Goal: Information Seeking & Learning: Find specific page/section

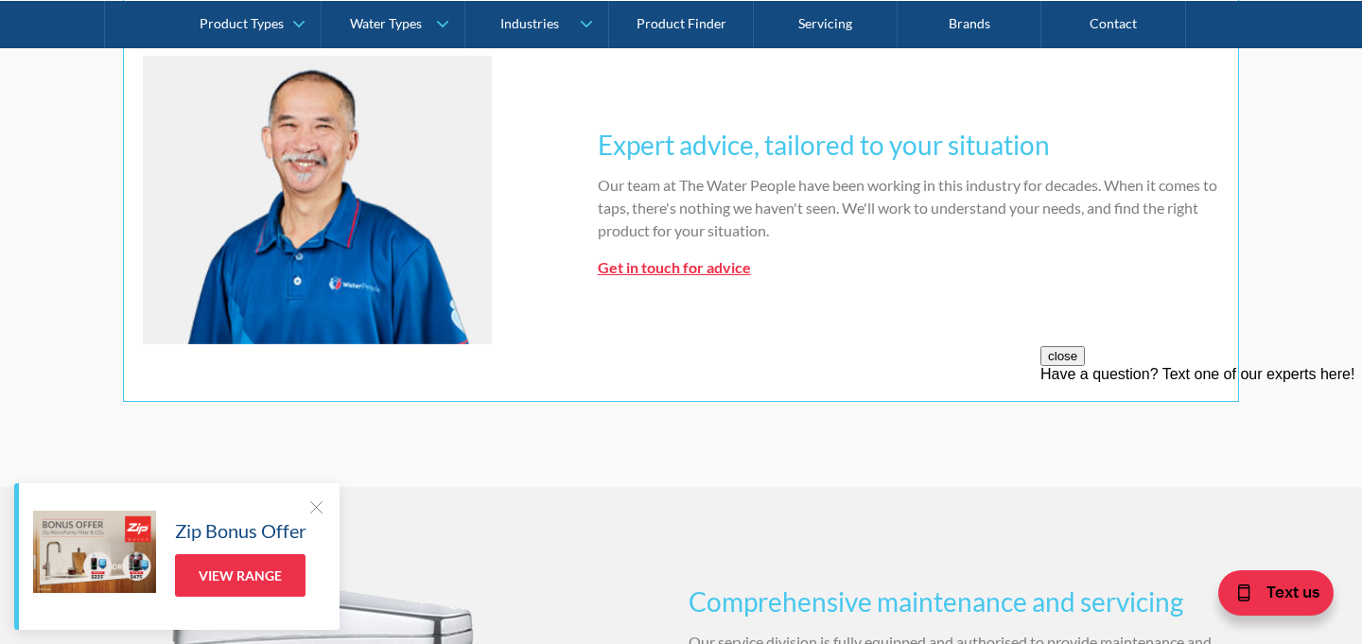
scroll to position [1420, 0]
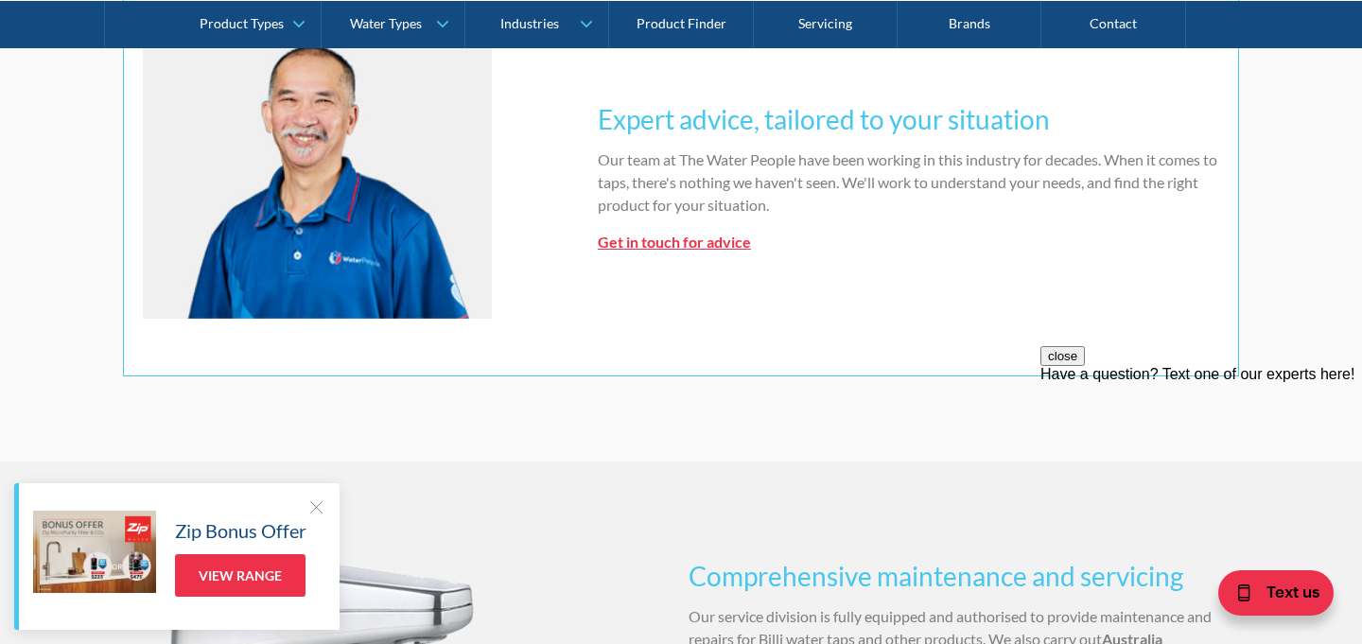
click at [320, 498] on div at bounding box center [315, 507] width 19 height 19
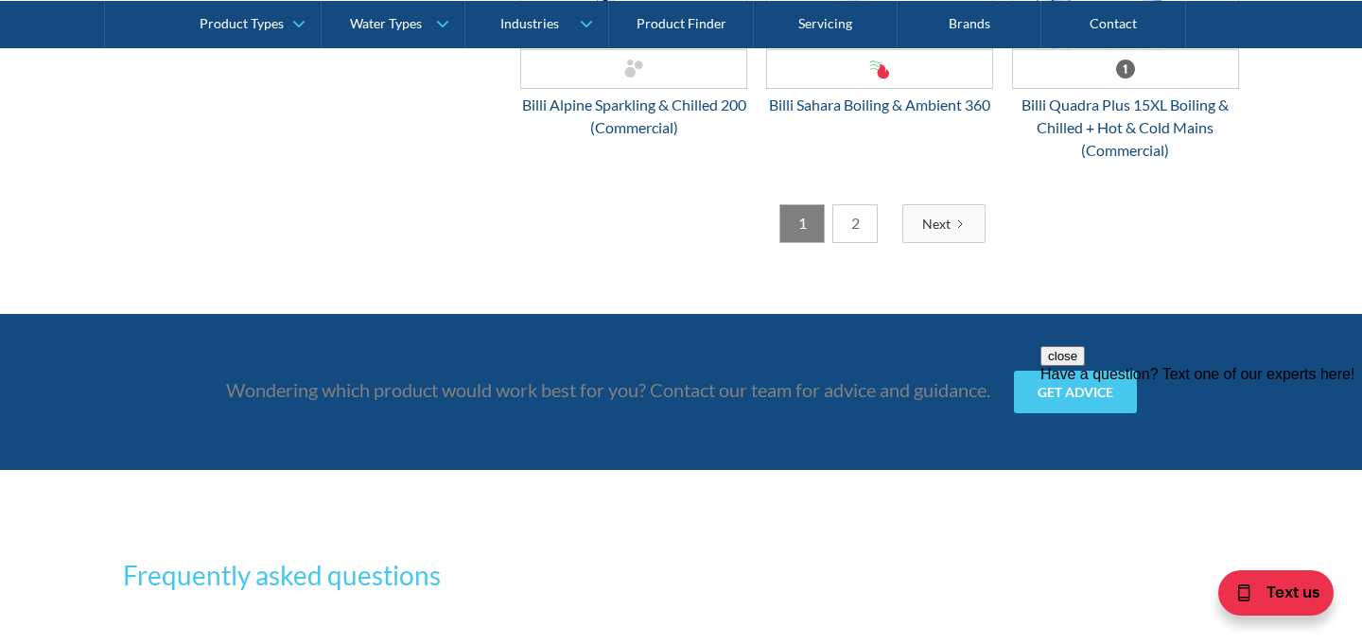
scroll to position [5228, 0]
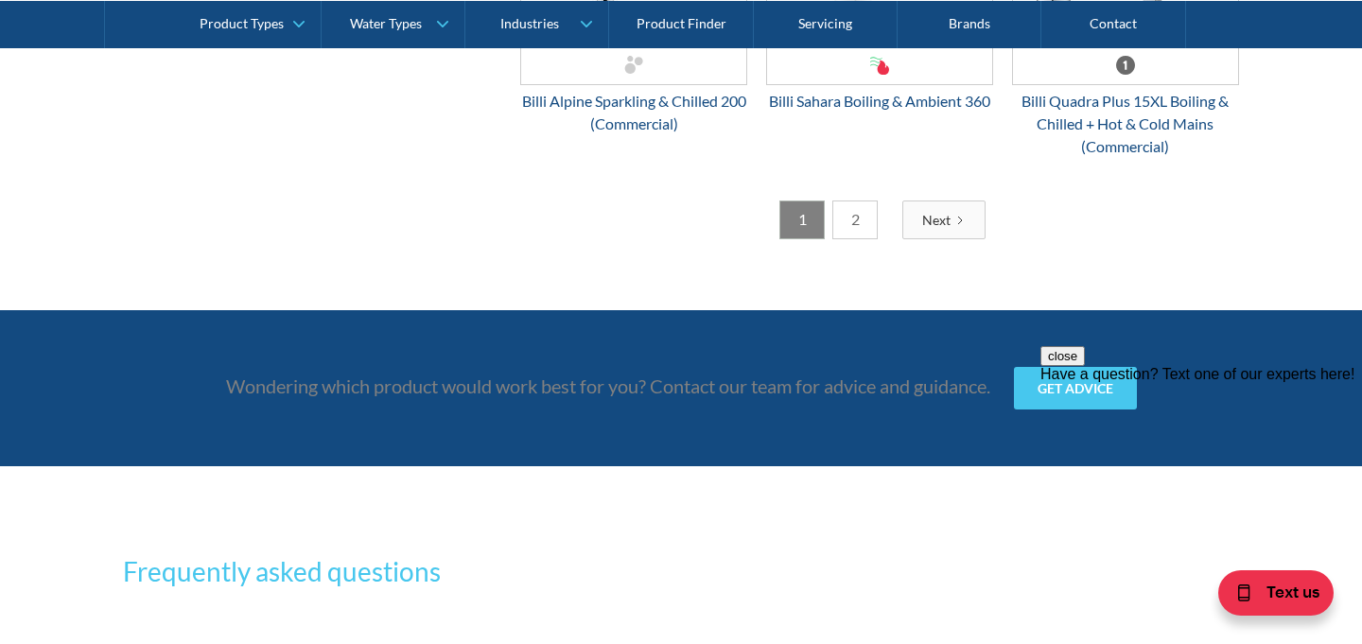
click at [853, 213] on link "2" at bounding box center [854, 220] width 45 height 39
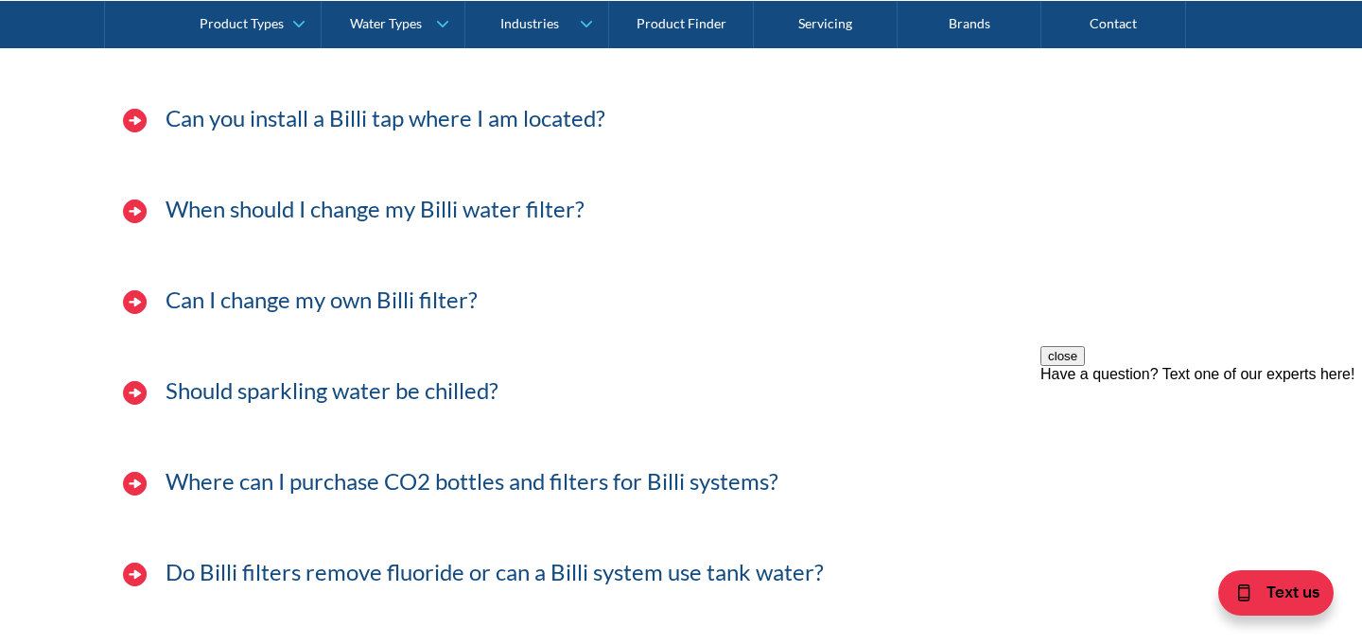
scroll to position [4427, 0]
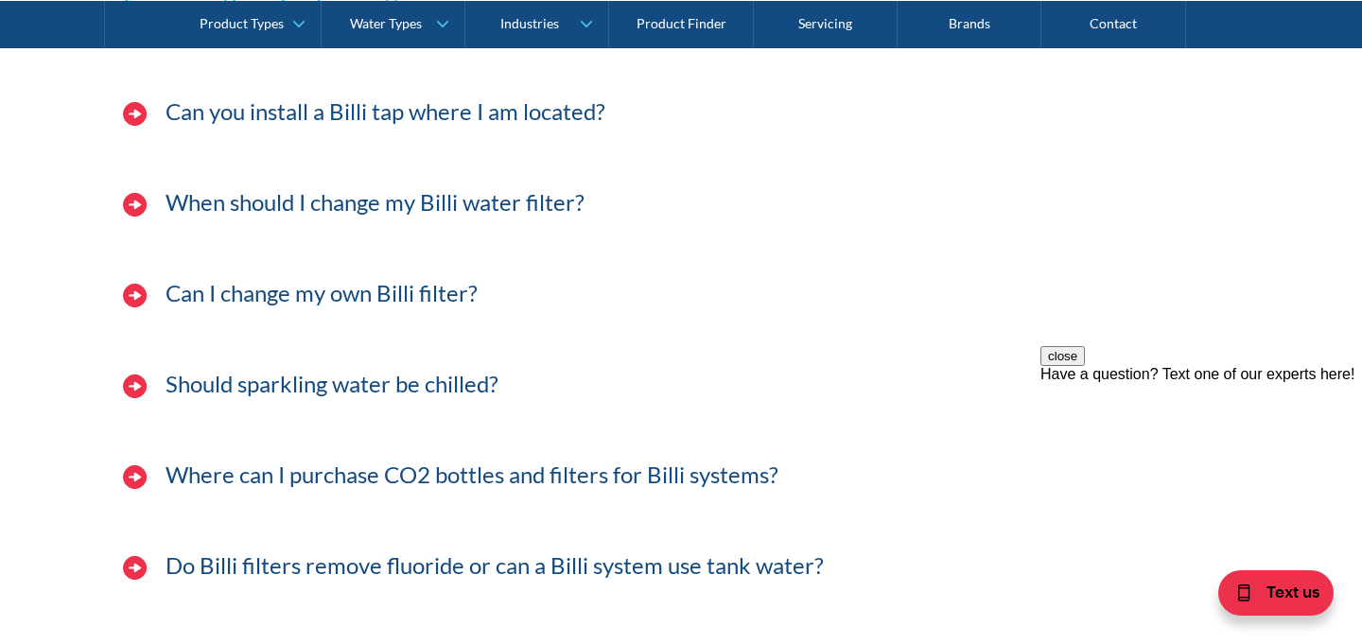
click at [388, 295] on h3 "Can I change my own Billi filter?" at bounding box center [322, 293] width 312 height 27
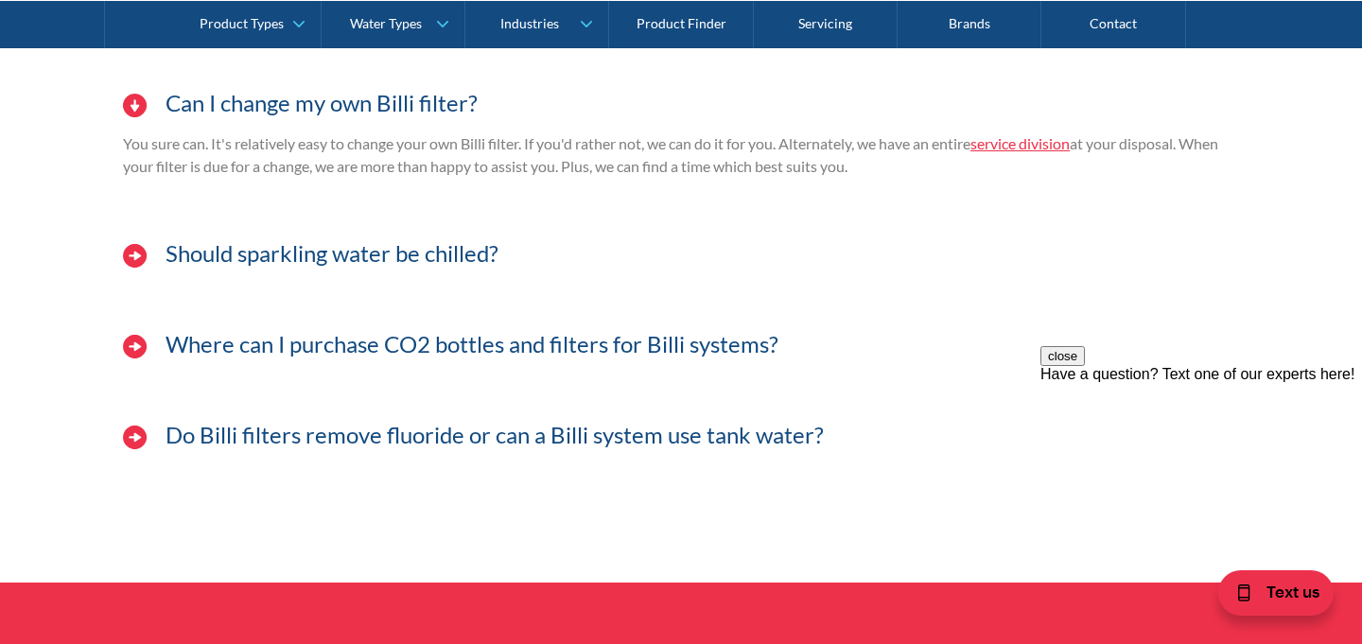
scroll to position [4619, 0]
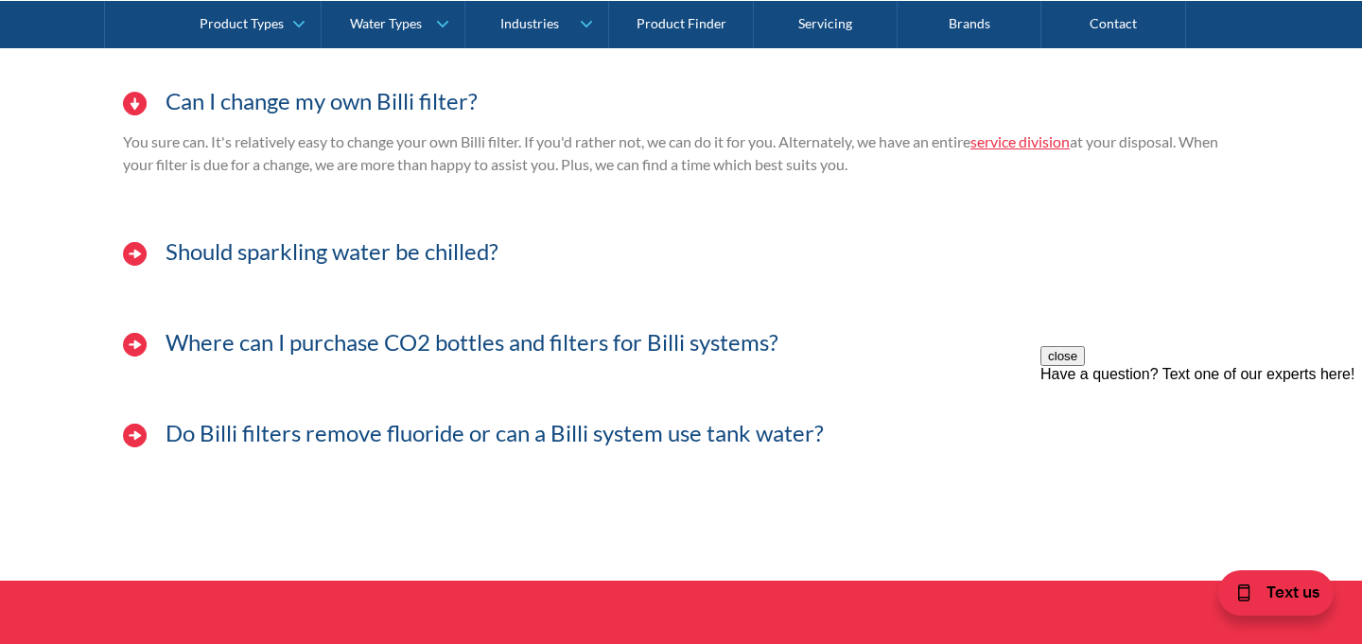
click at [526, 341] on h3 "Where can I purchase CO2 bottles and filters for Billi systems?" at bounding box center [472, 342] width 613 height 27
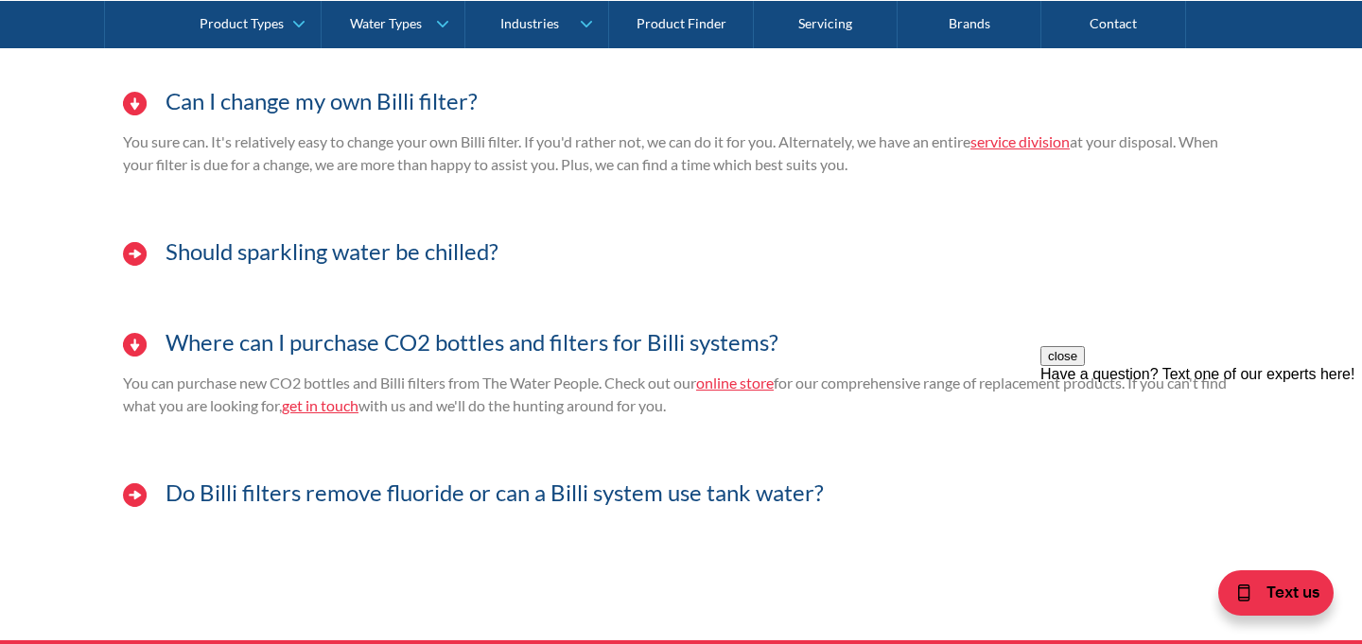
click at [746, 383] on link "online store" at bounding box center [735, 383] width 78 height 18
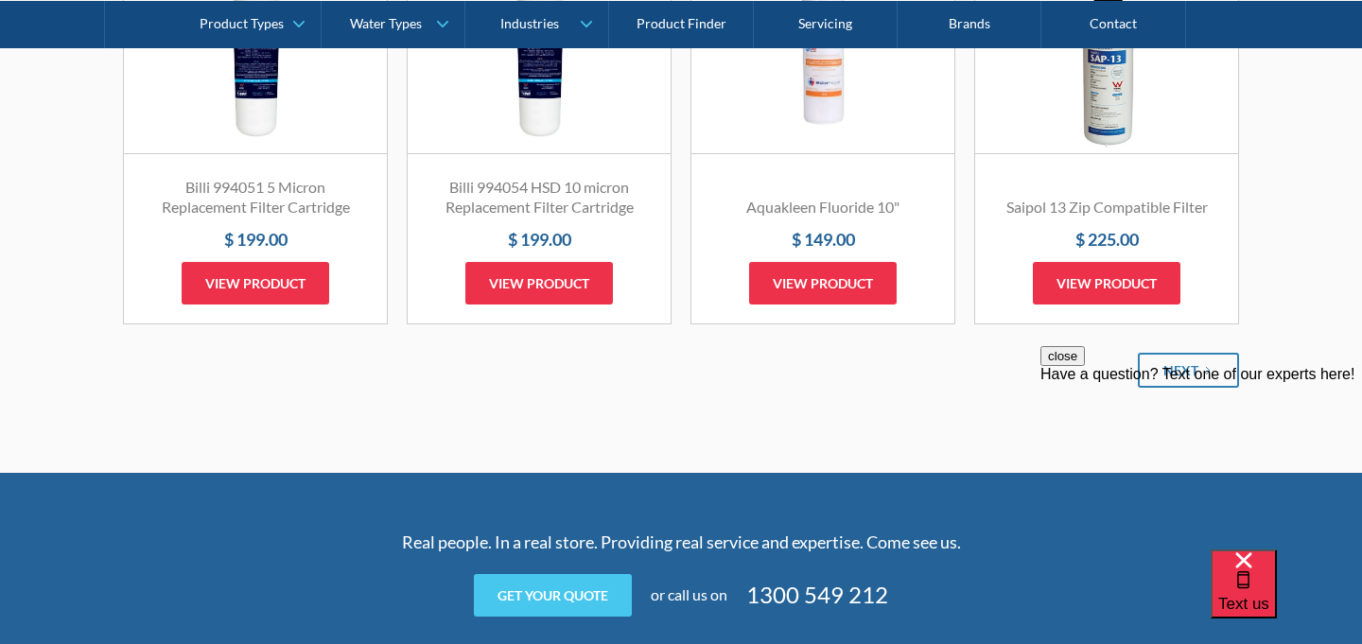
scroll to position [2383, 0]
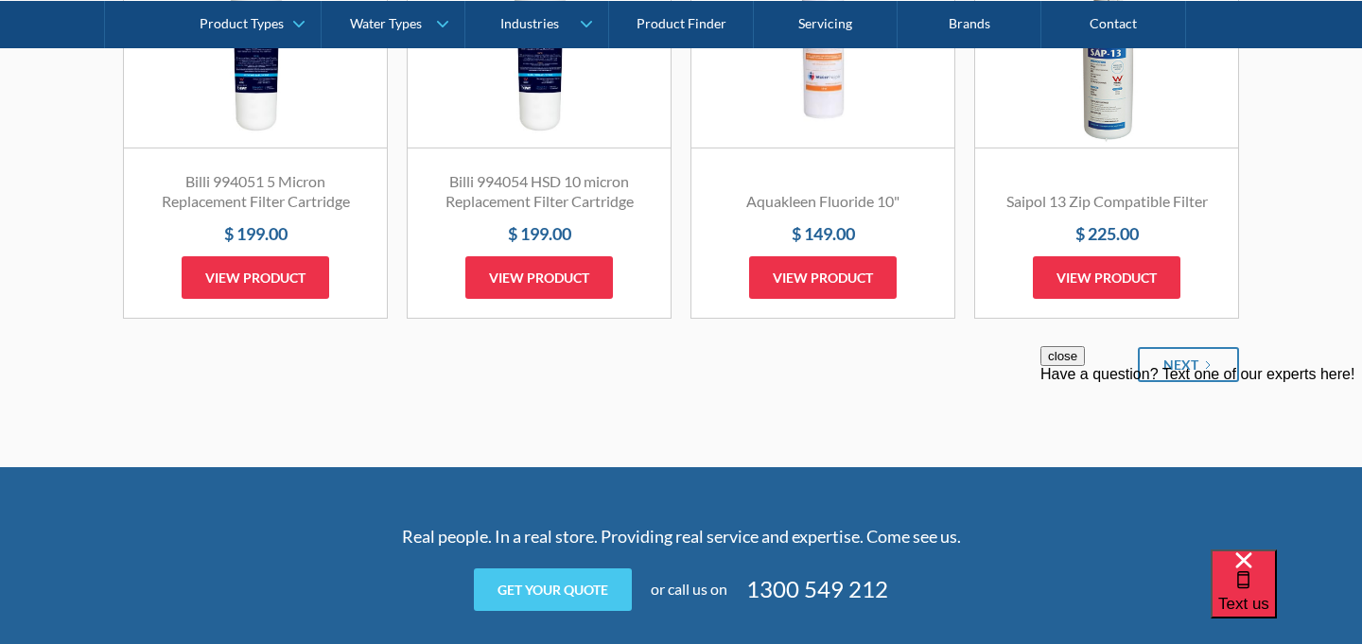
click at [1183, 358] on div "close Have a question? Text one of our experts here!" at bounding box center [1201, 459] width 322 height 227
click at [1184, 363] on div "close Have a question? Text one of our experts here!" at bounding box center [1201, 459] width 322 height 227
click at [1179, 362] on div "close Have a question? Text one of our experts here!" at bounding box center [1201, 459] width 322 height 227
click at [1202, 361] on div "close Have a question? Text one of our experts here!" at bounding box center [1201, 459] width 322 height 227
click at [1196, 365] on div "close Have a question? Text one of our experts here!" at bounding box center [1201, 459] width 322 height 227
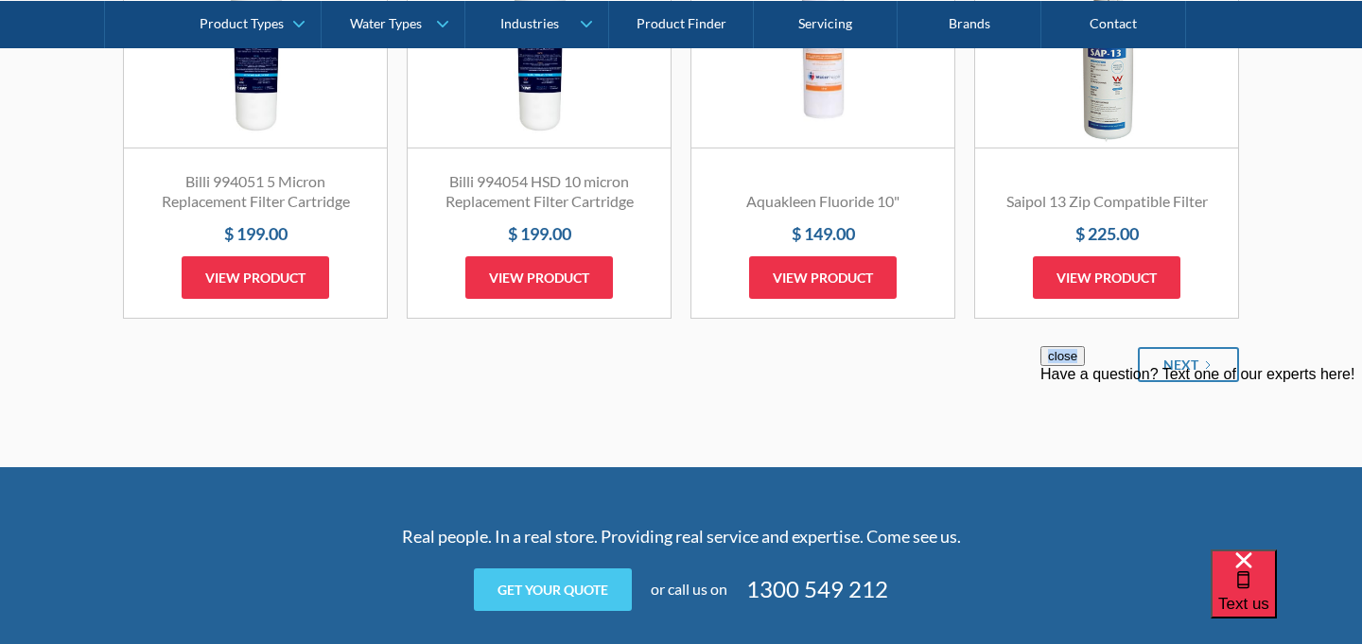
click at [1196, 365] on div "close Have a question? Text one of our experts here!" at bounding box center [1201, 459] width 322 height 227
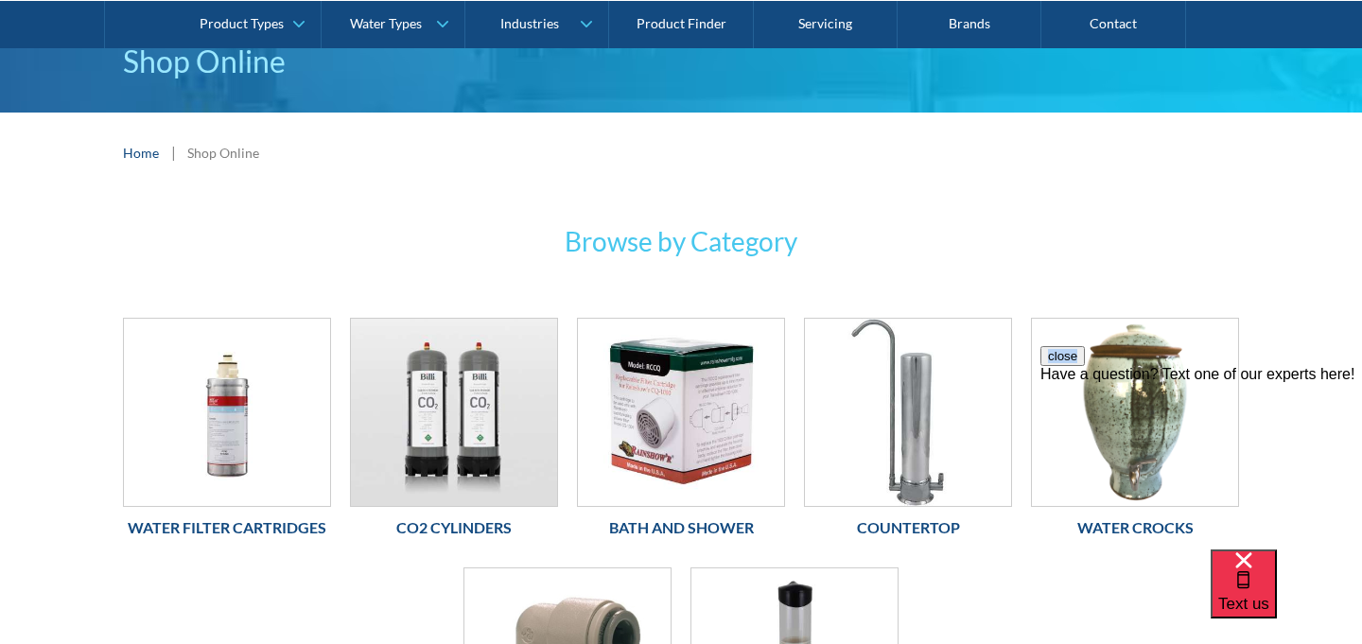
scroll to position [250, 0]
